Goal: Task Accomplishment & Management: Manage account settings

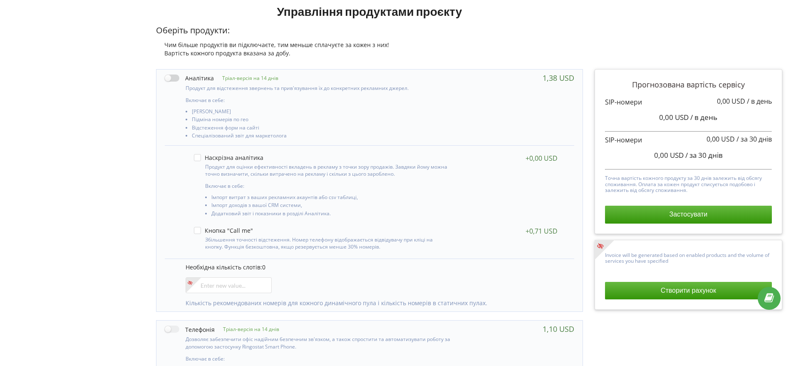
scroll to position [108, 0]
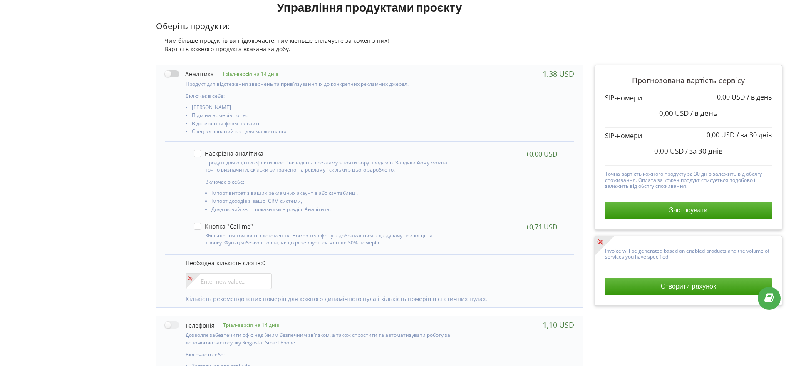
click at [176, 74] on label at bounding box center [189, 74] width 49 height 9
checkbox input "true"
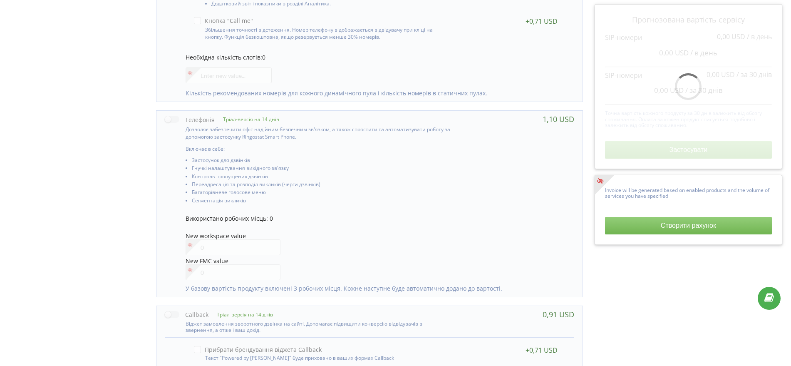
scroll to position [316, 0]
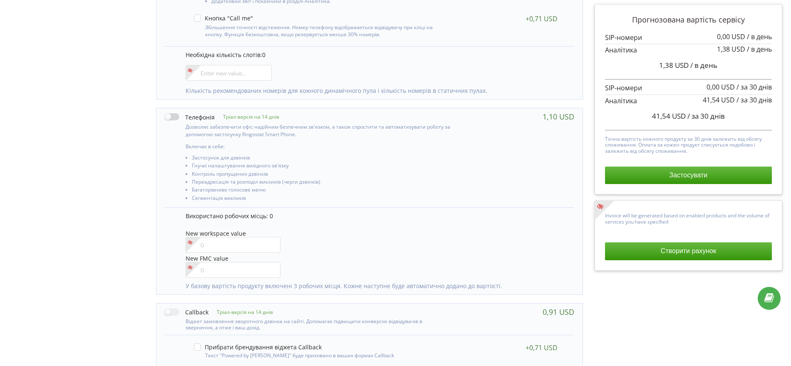
click at [176, 117] on label at bounding box center [190, 116] width 50 height 9
checkbox input "true"
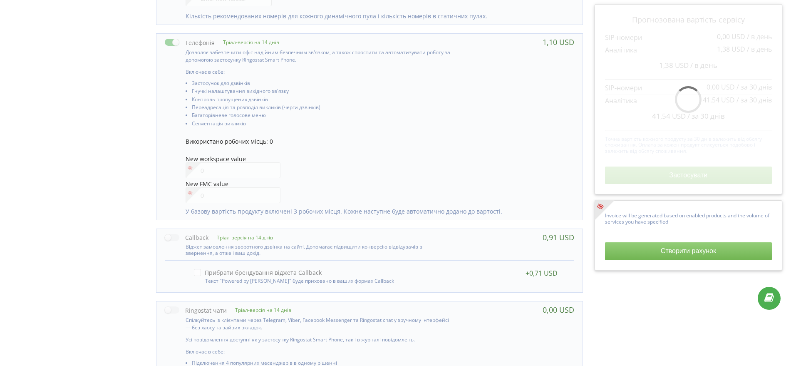
scroll to position [531, 0]
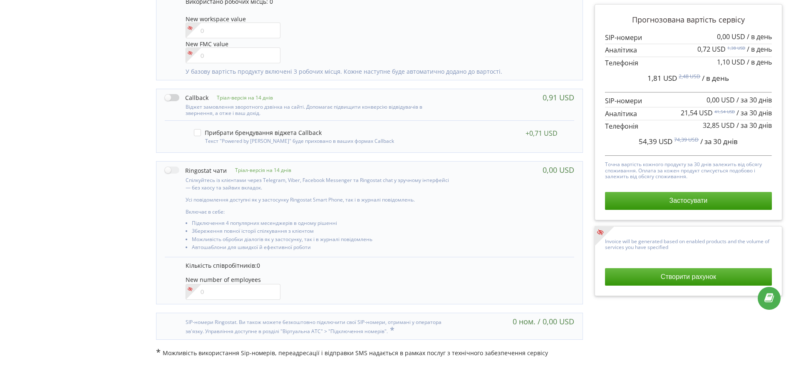
click at [176, 98] on label at bounding box center [187, 97] width 44 height 9
checkbox input "true"
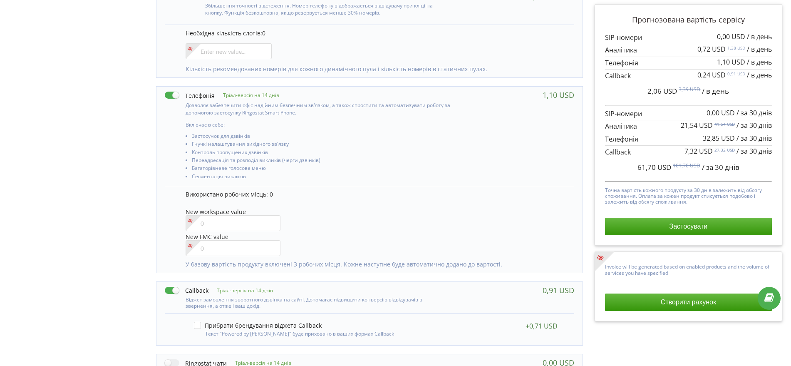
scroll to position [166, 0]
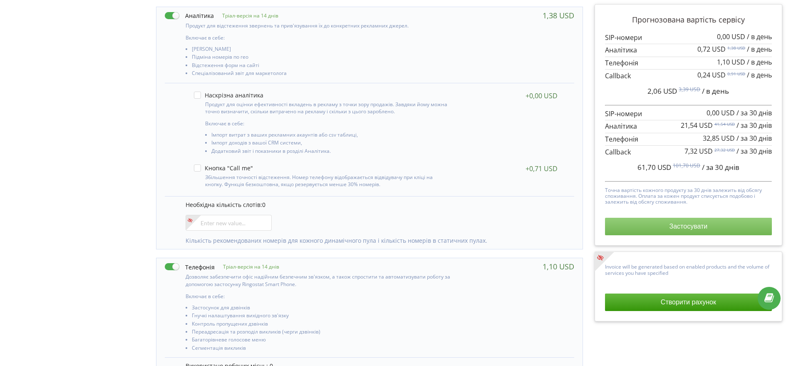
click at [681, 225] on button "Застосувати" at bounding box center [688, 226] width 167 height 17
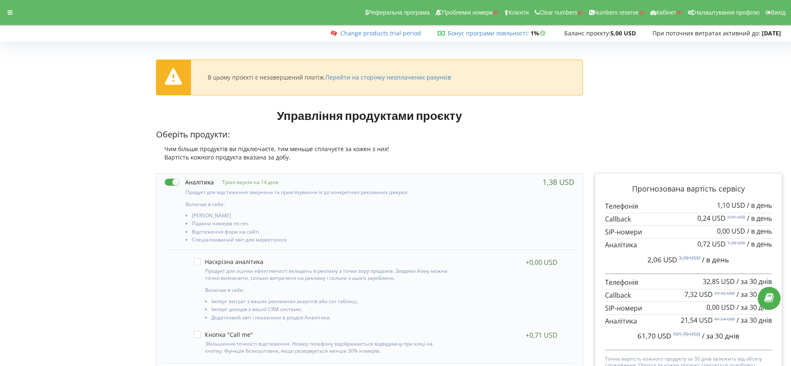
click at [2, 3] on div "Реферальна програма Проблемні номери Клієнти Clear numbers Numbers reserve Кабі…" at bounding box center [395, 12] width 803 height 25
click at [5, 11] on div at bounding box center [9, 13] width 15 height 12
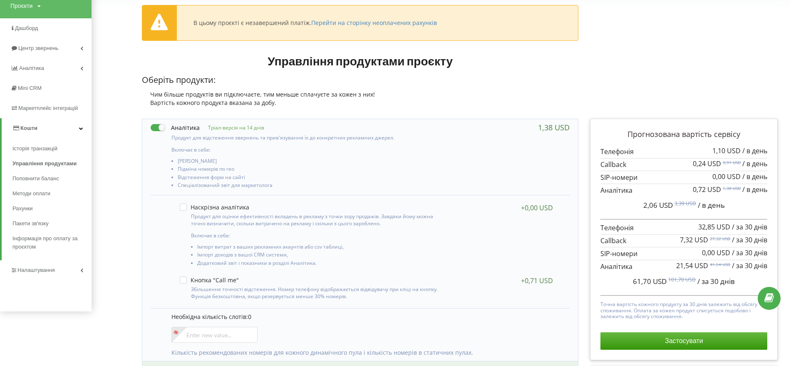
scroll to position [260, 0]
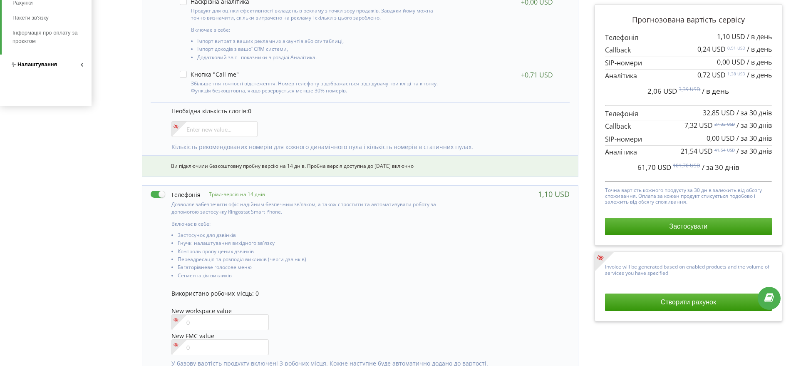
click at [22, 65] on span "Налаштування" at bounding box center [37, 64] width 40 height 6
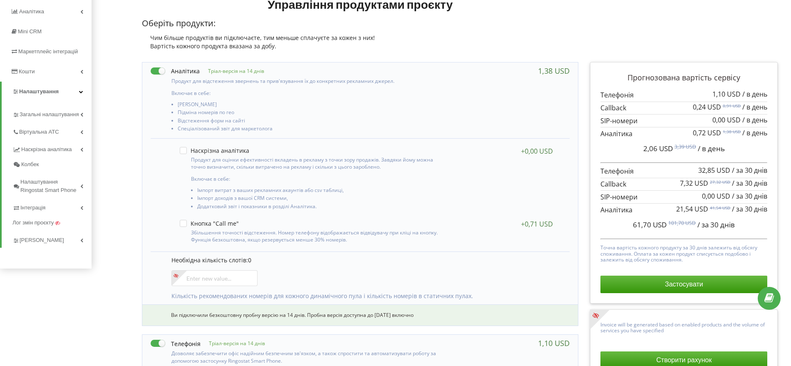
scroll to position [104, 0]
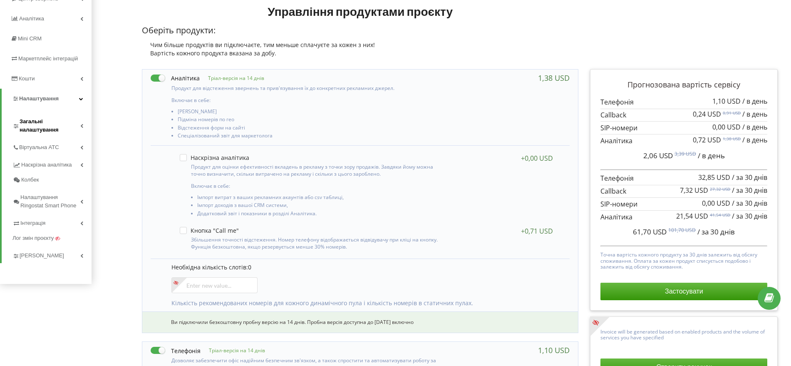
click at [50, 125] on span "Загальні налаштування" at bounding box center [50, 125] width 61 height 17
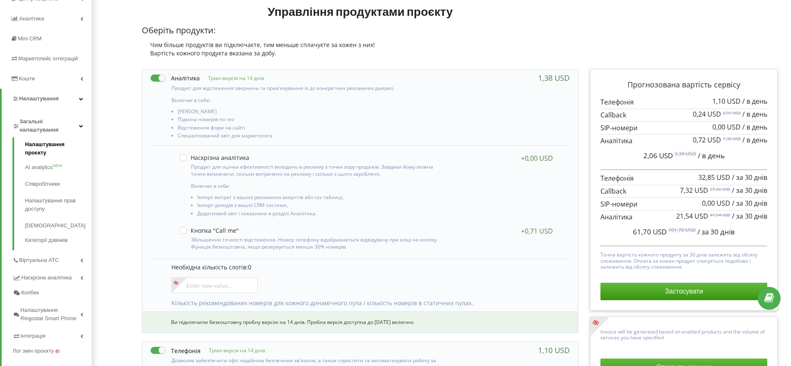
click at [33, 149] on link "Налаштування проєкту" at bounding box center [58, 149] width 67 height 19
